Goal: Transaction & Acquisition: Purchase product/service

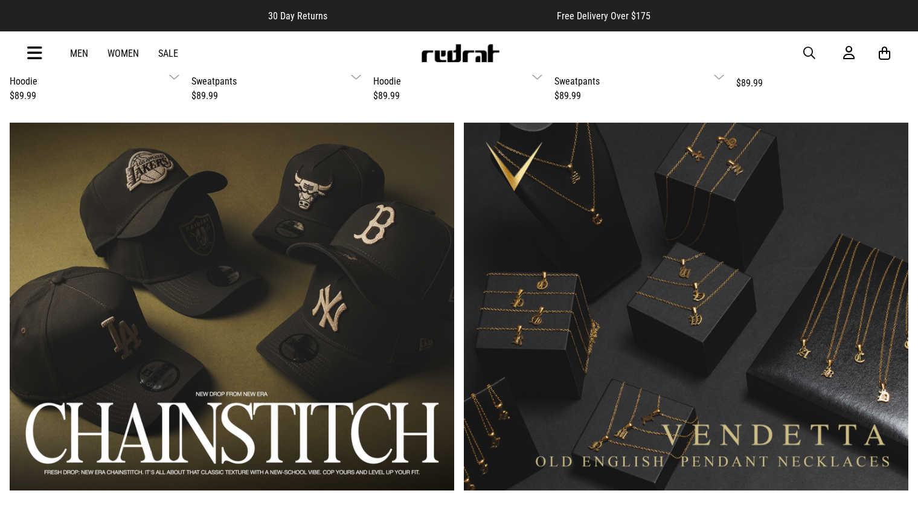
scroll to position [751, 0]
click at [803, 57] on div "Men Women Sale Sign in New Back Footwear Back Mens Back Womens Back Youth & Kid…" at bounding box center [459, 53] width 882 height 44
click at [811, 54] on span "button" at bounding box center [810, 53] width 12 height 15
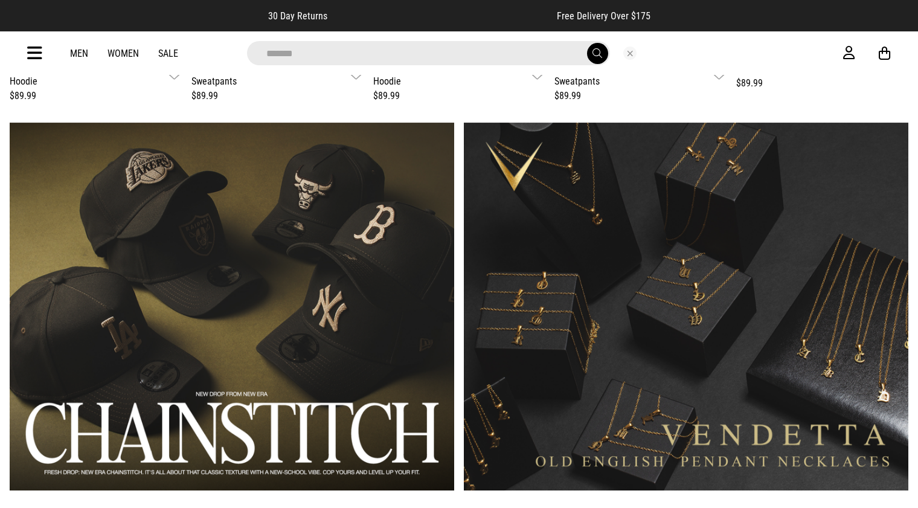
type input "*******"
click at [597, 53] on button "submit" at bounding box center [597, 53] width 21 height 21
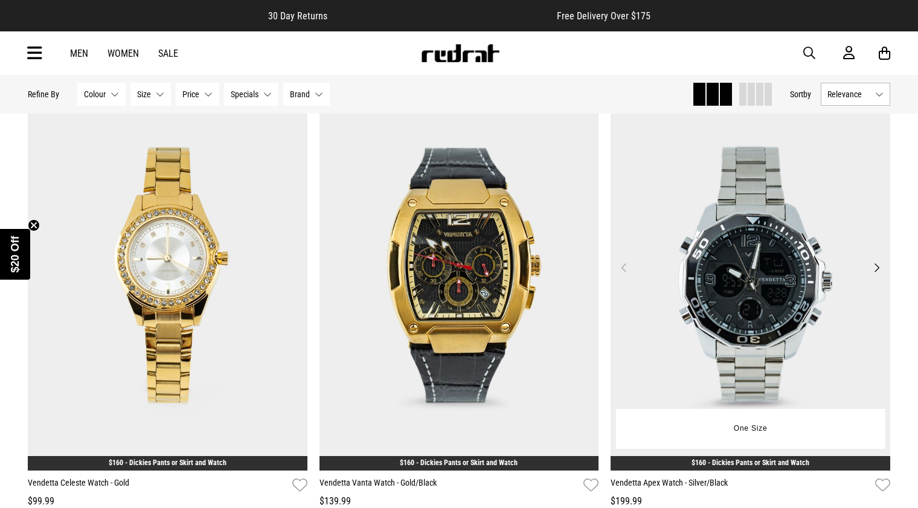
scroll to position [136, 0]
click at [744, 279] on img at bounding box center [751, 275] width 280 height 392
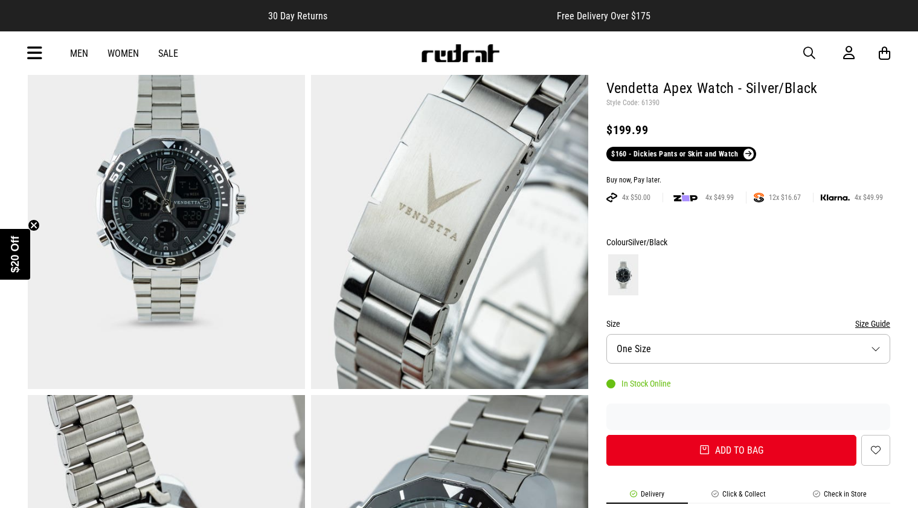
scroll to position [108, 0]
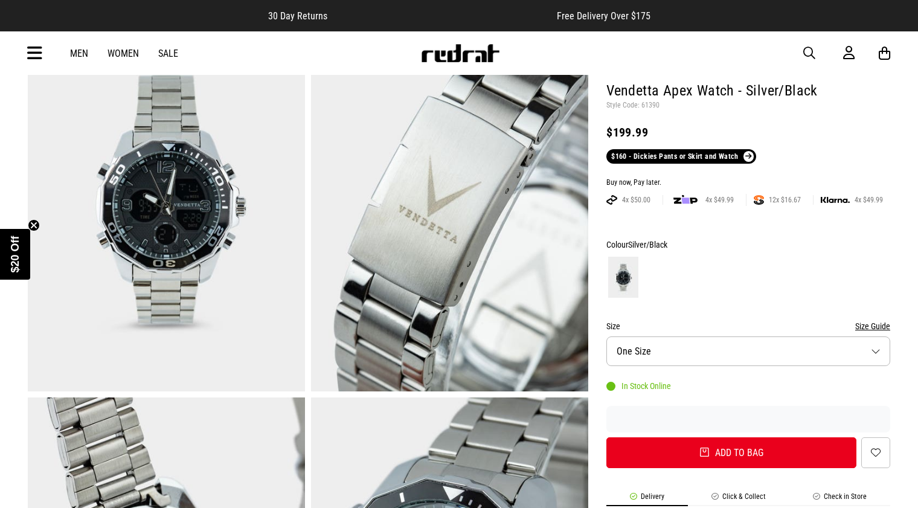
click at [479, 275] on img at bounding box center [449, 200] width 277 height 382
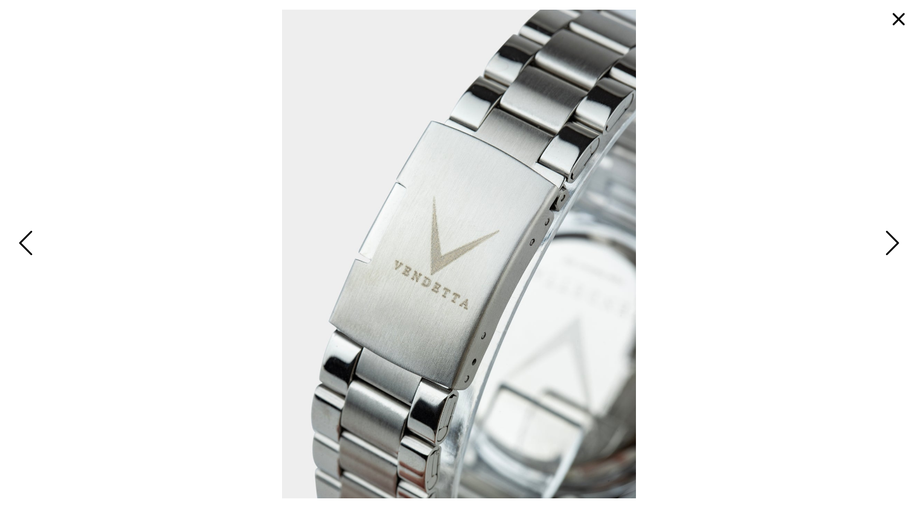
scroll to position [176, 0]
click at [895, 18] on button "button" at bounding box center [899, 19] width 29 height 29
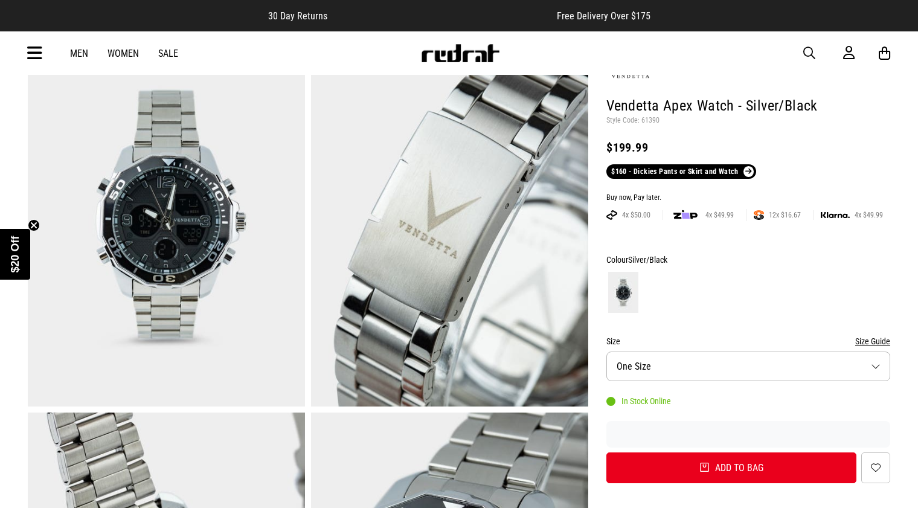
scroll to position [82, 0]
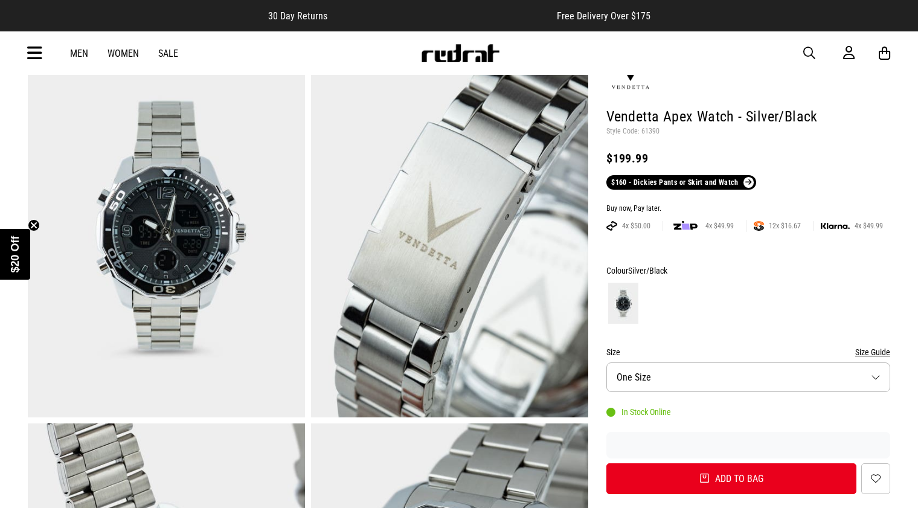
click at [809, 51] on span "button" at bounding box center [810, 53] width 12 height 15
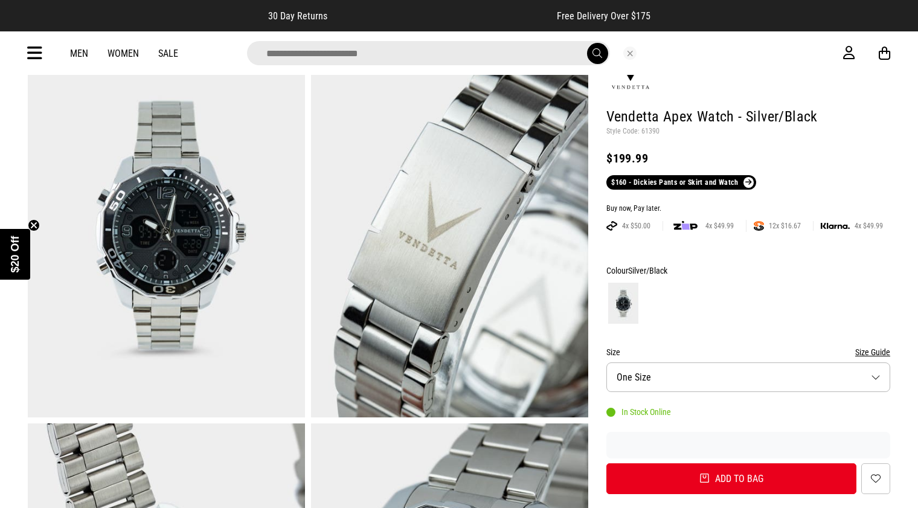
click at [424, 57] on input "search" at bounding box center [428, 53] width 363 height 24
type input "**********"
click at [597, 53] on button "submit" at bounding box center [597, 53] width 21 height 21
click at [419, 59] on input "**********" at bounding box center [428, 53] width 363 height 24
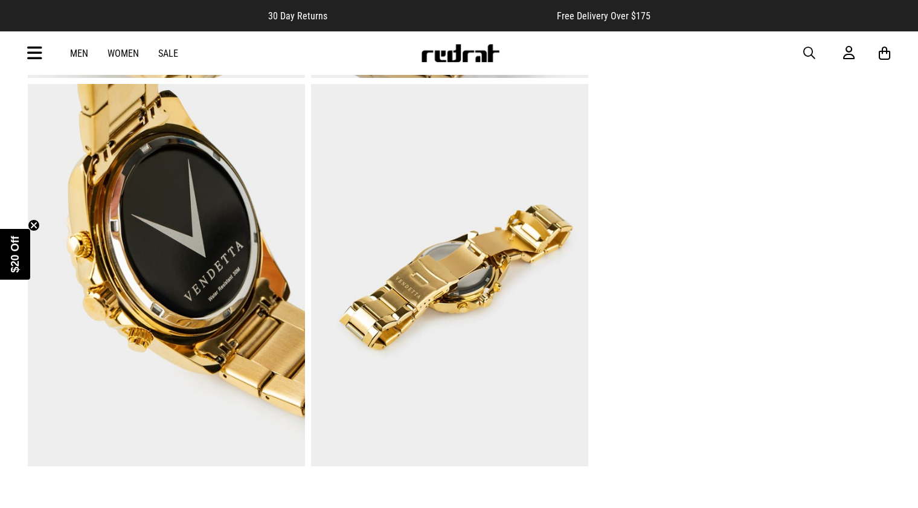
scroll to position [1105, 0]
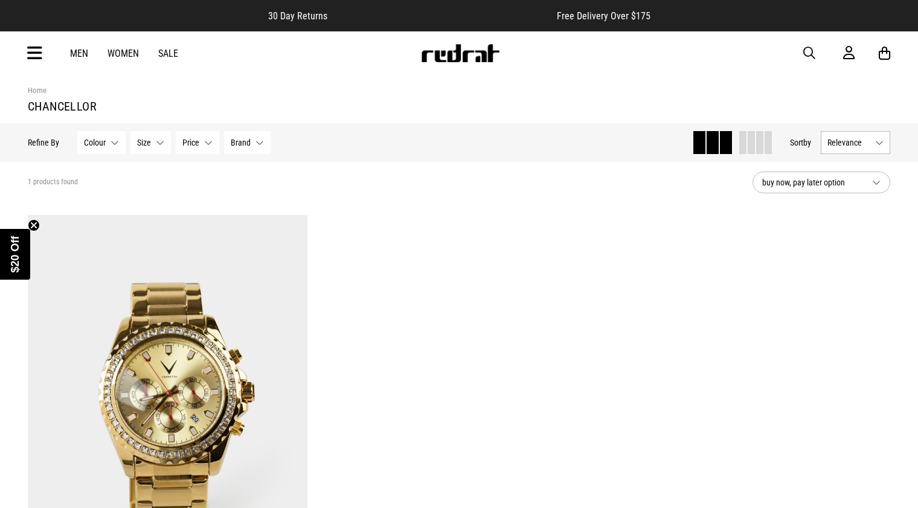
click at [808, 54] on span "button" at bounding box center [810, 53] width 12 height 15
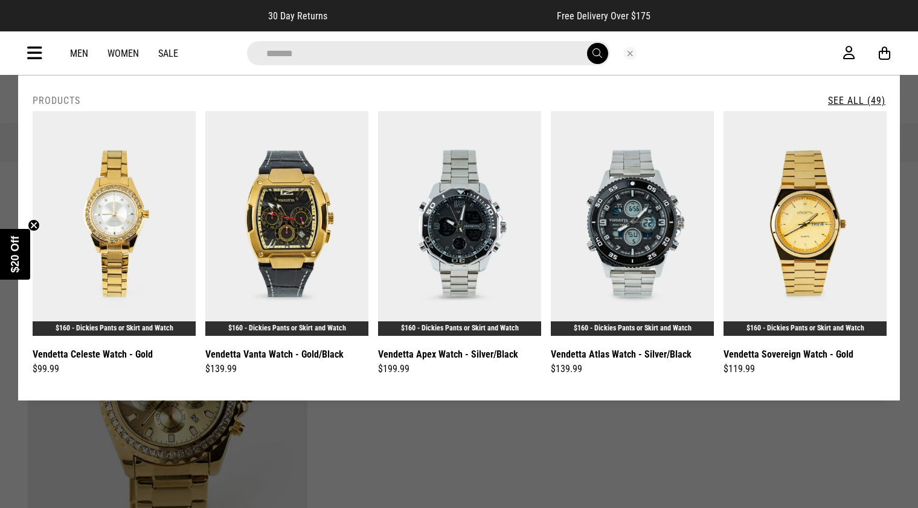
type input "*******"
click at [597, 53] on button "submit" at bounding box center [597, 53] width 21 height 21
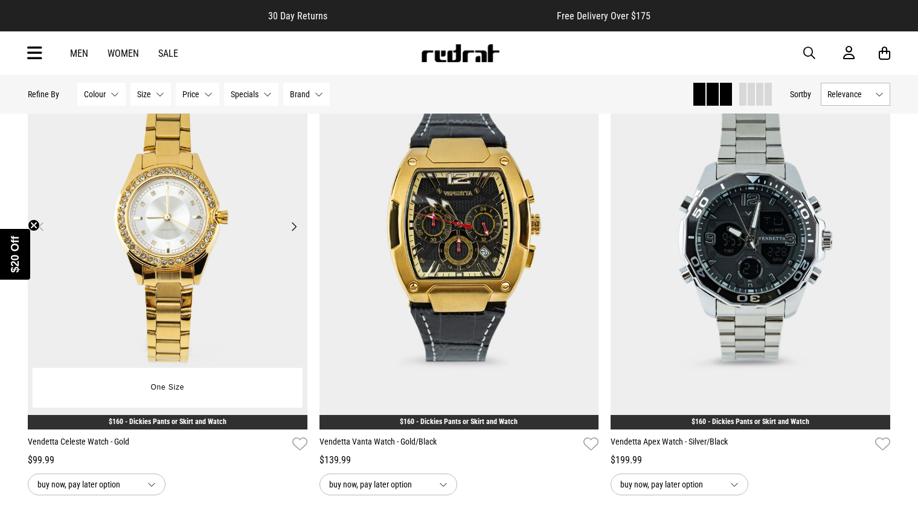
scroll to position [160, 0]
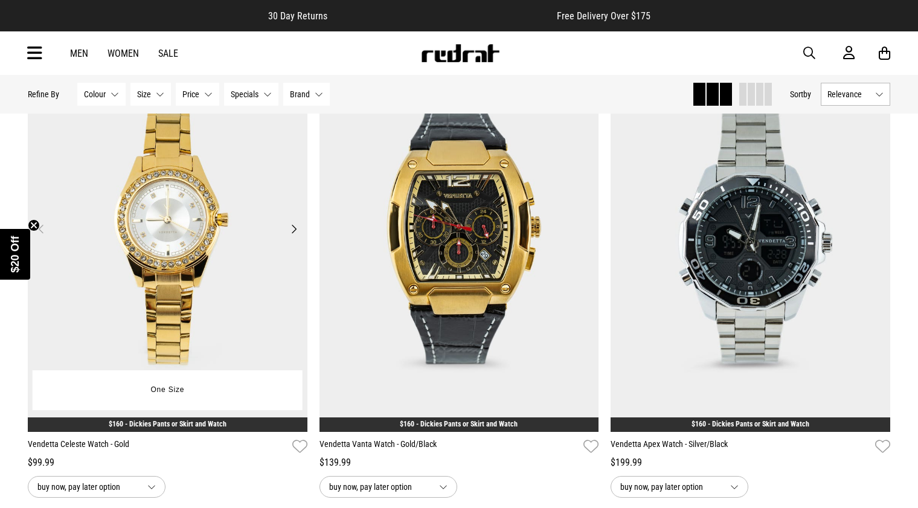
click at [222, 271] on img at bounding box center [168, 236] width 280 height 392
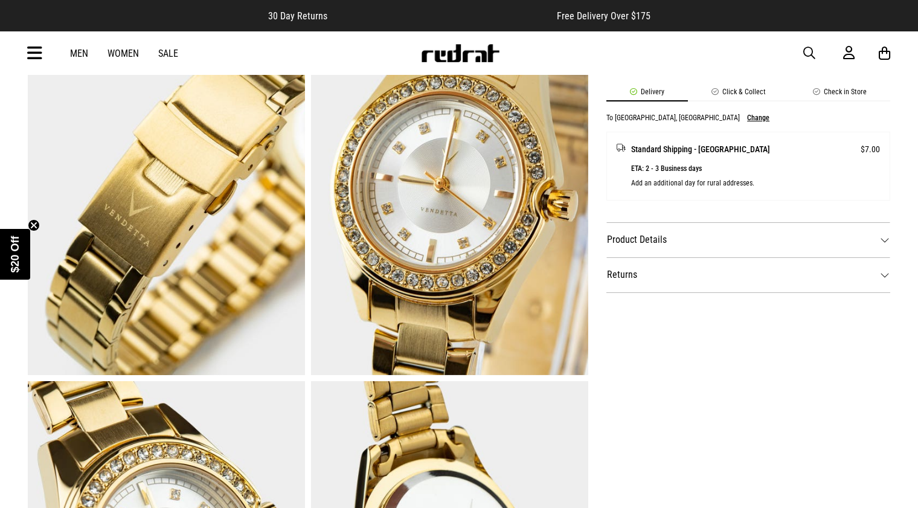
scroll to position [437, 0]
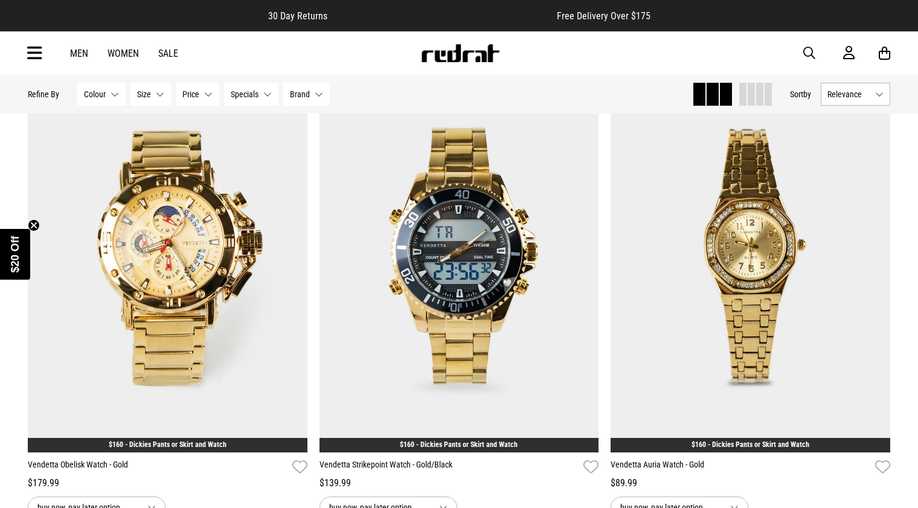
scroll to position [3533, 0]
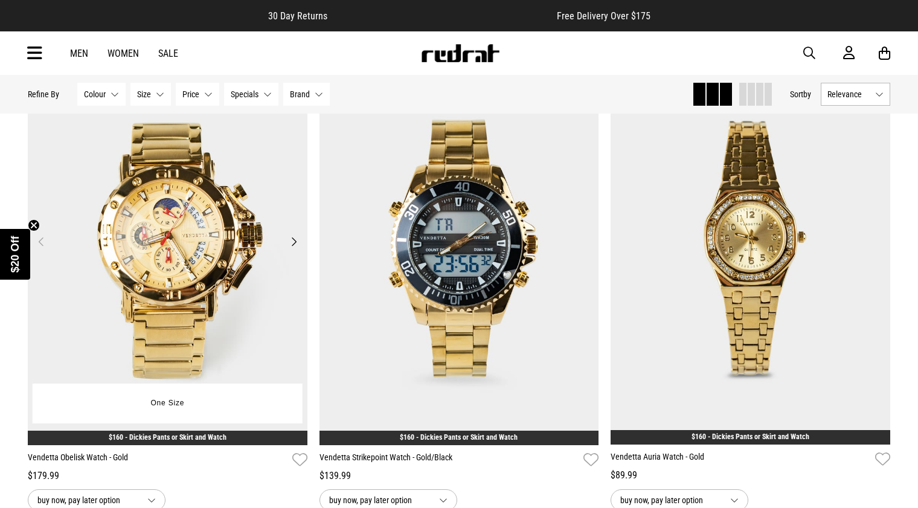
click at [207, 279] on img at bounding box center [168, 249] width 280 height 392
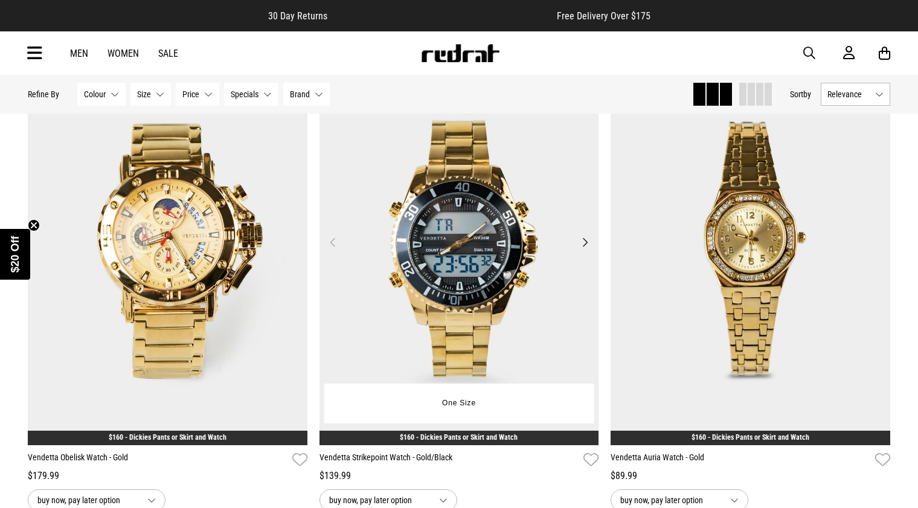
click at [487, 269] on img at bounding box center [460, 250] width 280 height 392
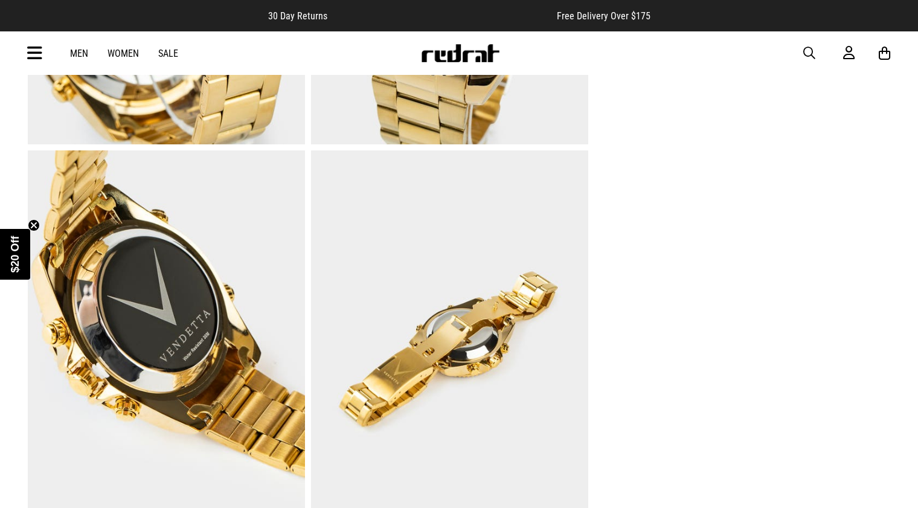
scroll to position [744, 0]
